Goal: Check status: Check status

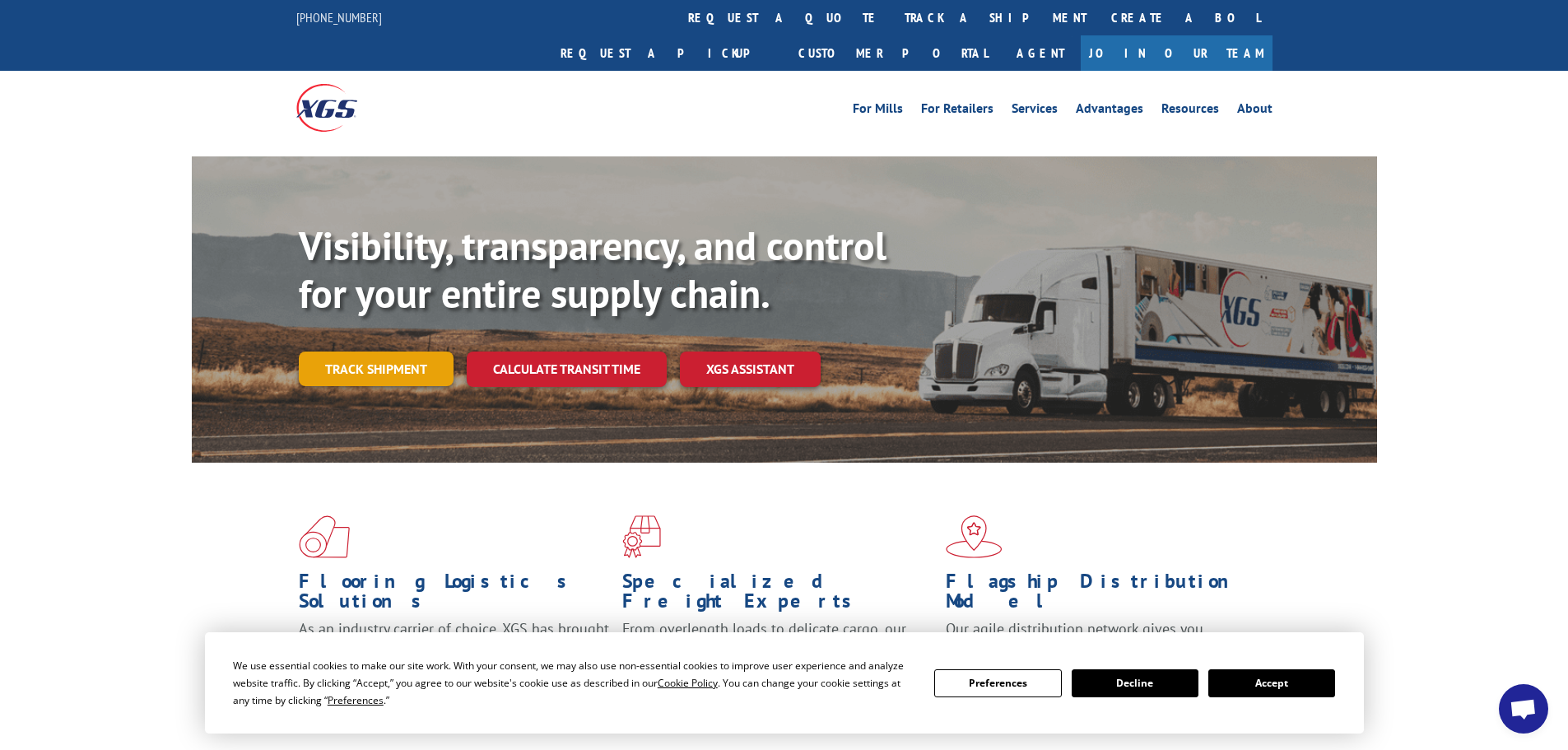
click at [337, 352] on link "Track shipment" at bounding box center [375, 369] width 155 height 34
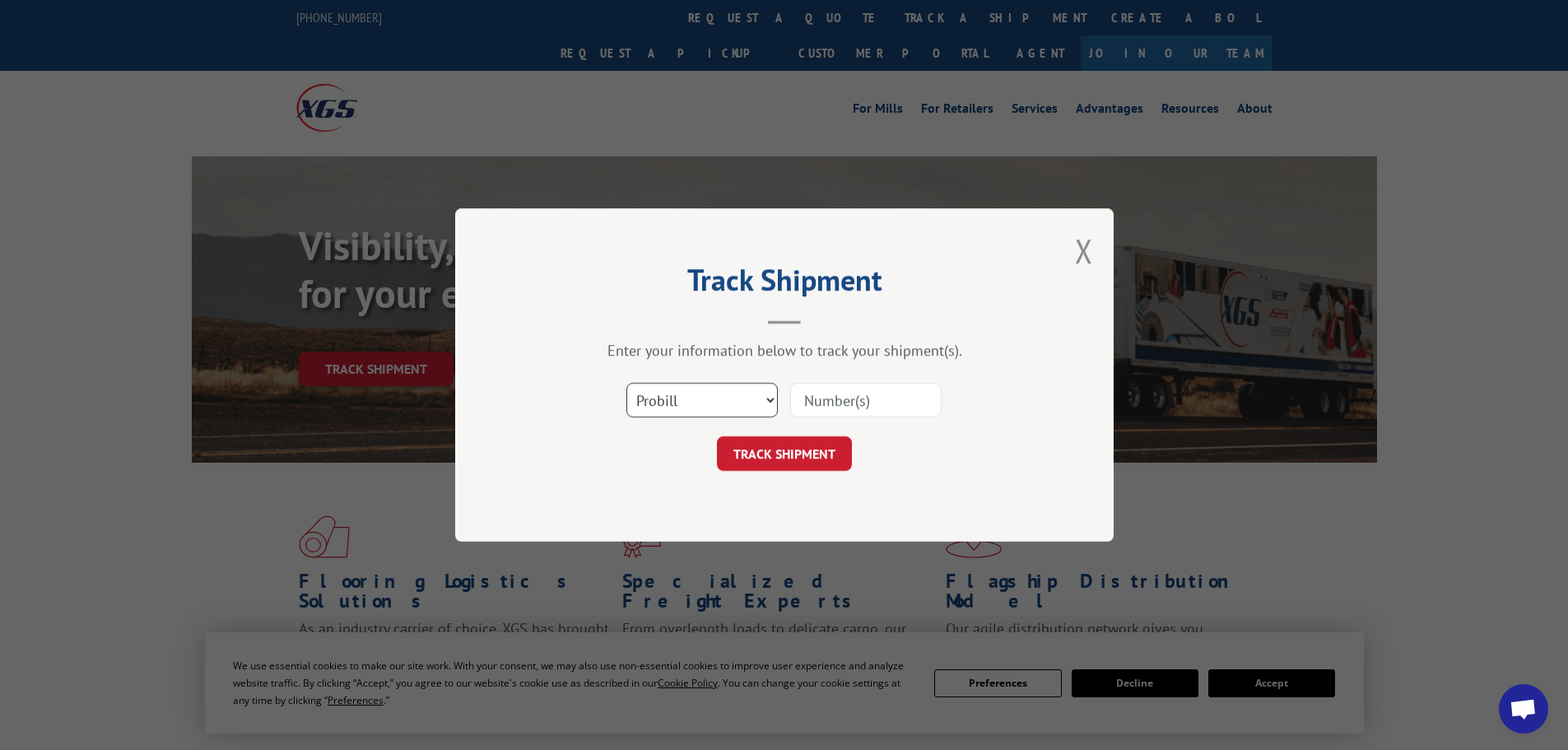
click at [638, 402] on select "Select category... Probill BOL PO" at bounding box center [702, 400] width 152 height 34
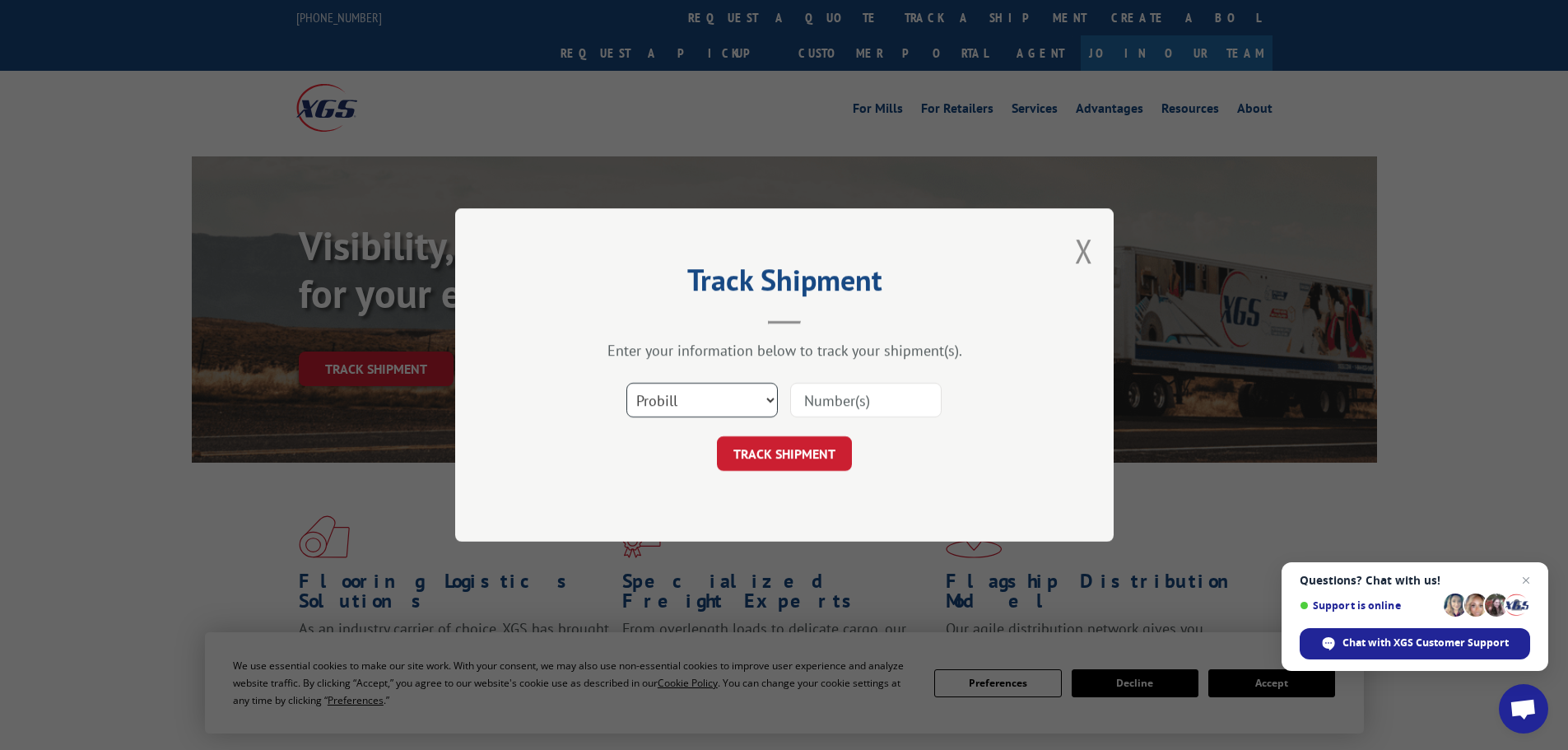
select select "bol"
click at [626, 383] on select "Select category... Probill BOL PO" at bounding box center [702, 400] width 152 height 34
click at [804, 397] on input at bounding box center [866, 400] width 152 height 34
paste input "2403276"
type input "2403276"
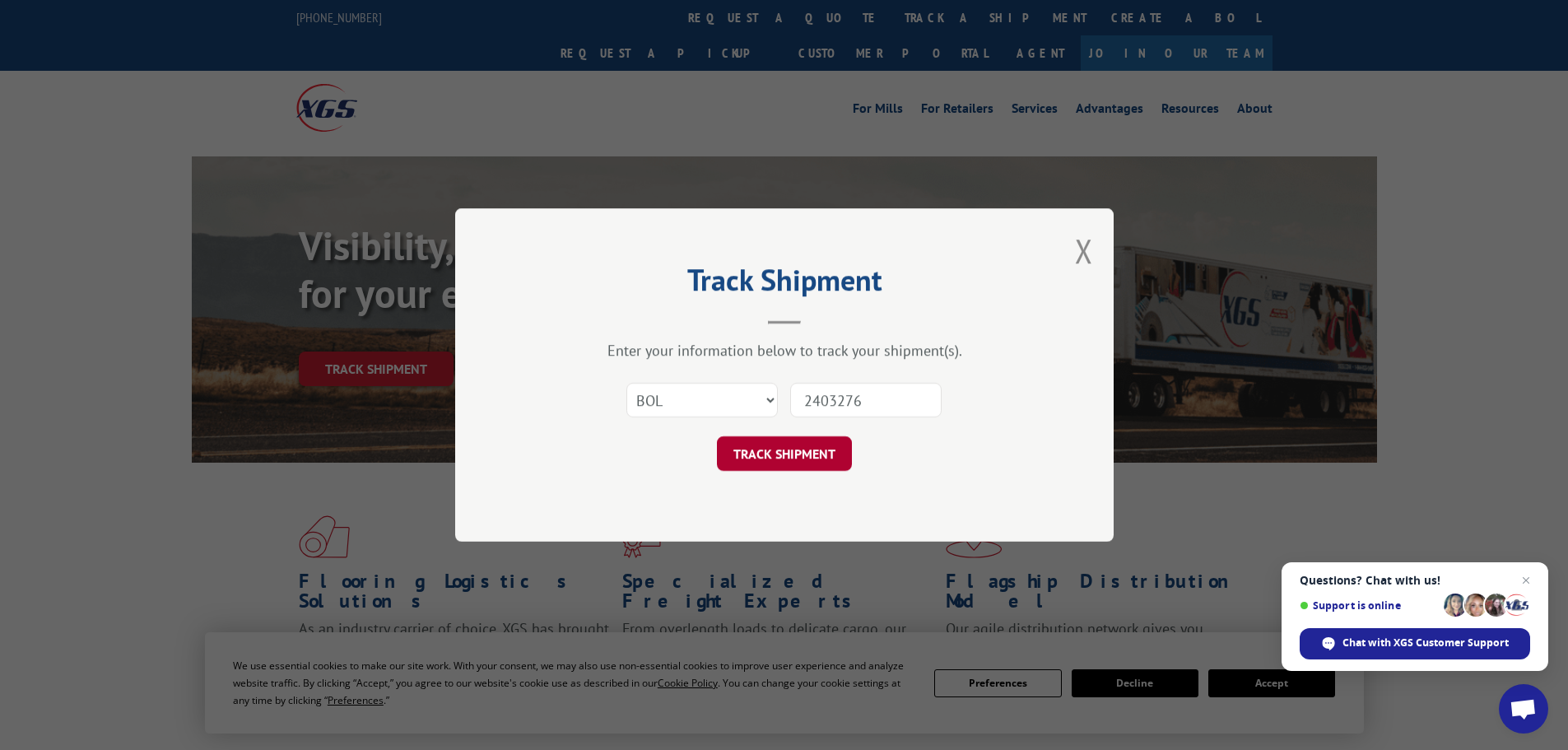
click at [781, 458] on button "TRACK SHIPMENT" at bounding box center [784, 453] width 135 height 34
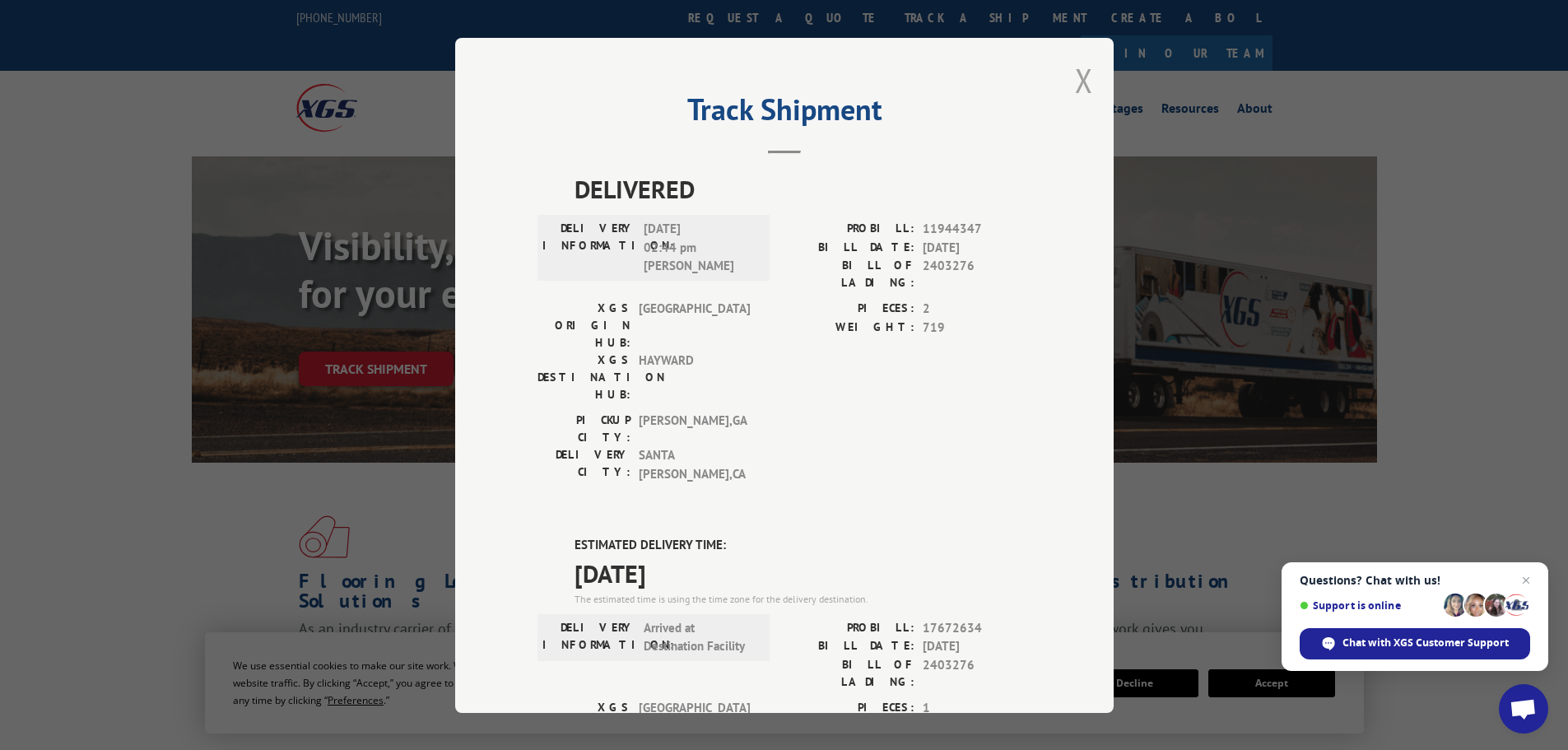
click at [1077, 82] on button "Close modal" at bounding box center [1083, 80] width 18 height 43
